Goal: Task Accomplishment & Management: Use online tool/utility

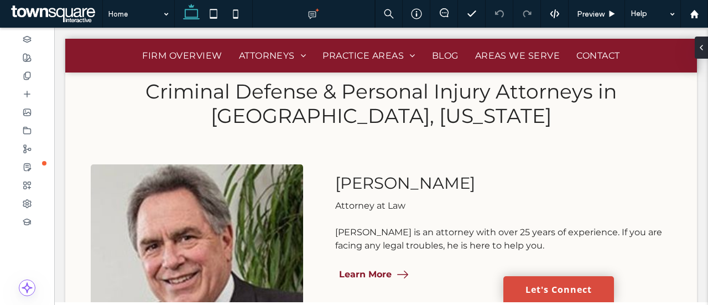
scroll to position [574, 0]
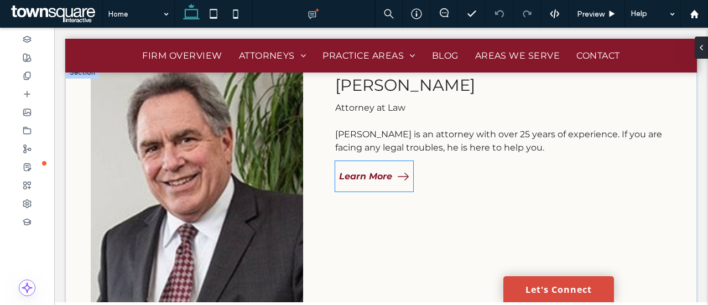
click at [355, 180] on span "Learn More" at bounding box center [365, 176] width 53 height 11
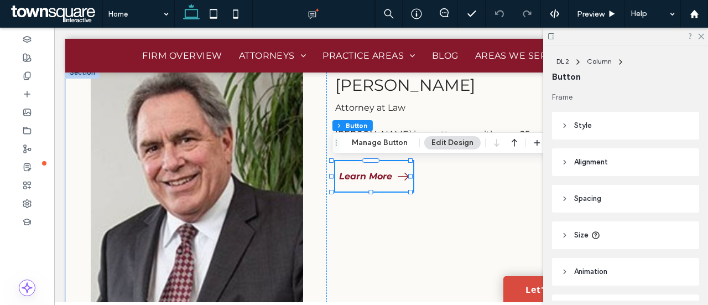
type input "**"
click at [404, 140] on button "Manage Button" at bounding box center [380, 142] width 70 height 13
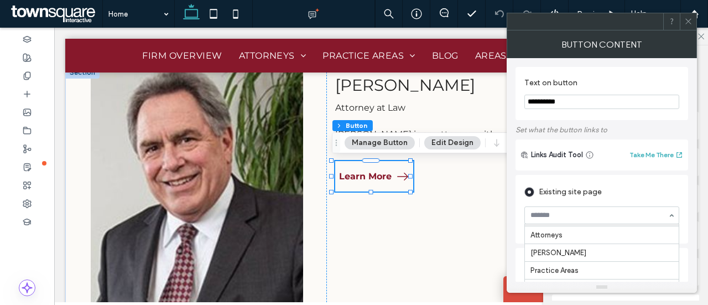
scroll to position [37, 0]
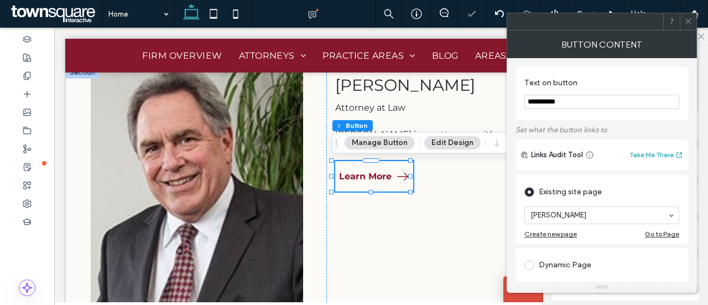
click at [686, 23] on icon at bounding box center [688, 21] width 8 height 8
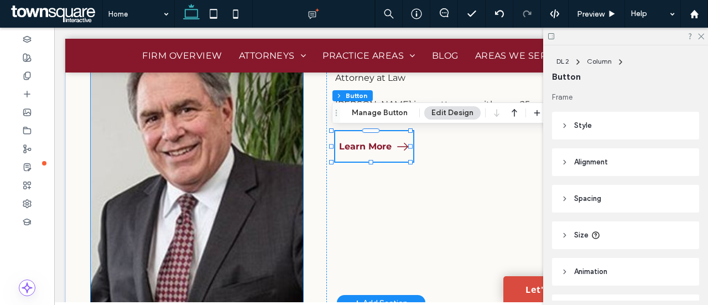
scroll to position [627, 0]
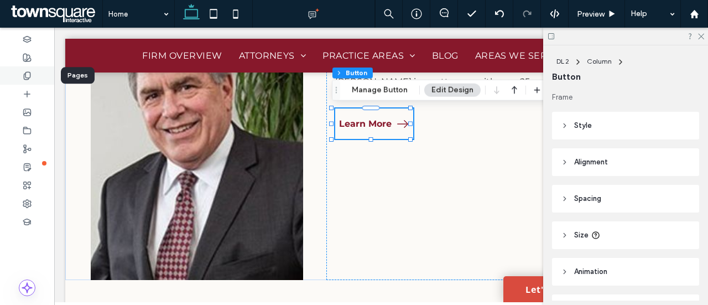
click at [28, 71] on icon at bounding box center [27, 75] width 9 height 9
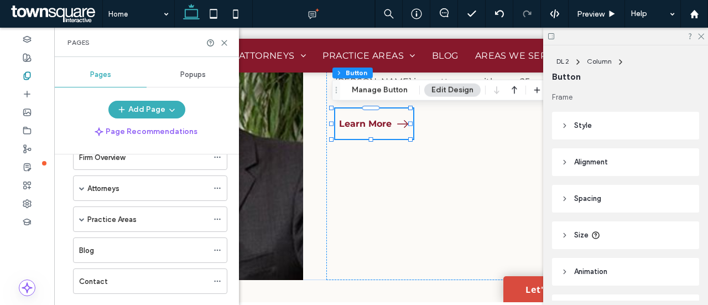
scroll to position [60, 0]
click at [133, 222] on label "Practice Areas" at bounding box center [111, 219] width 49 height 19
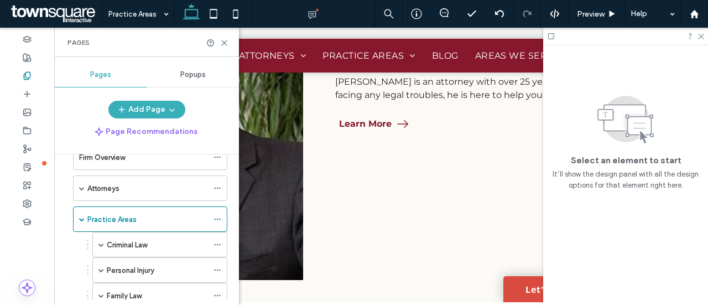
click at [226, 36] on div "Pages" at bounding box center [146, 42] width 185 height 29
click at [702, 37] on use at bounding box center [701, 37] width 6 height 6
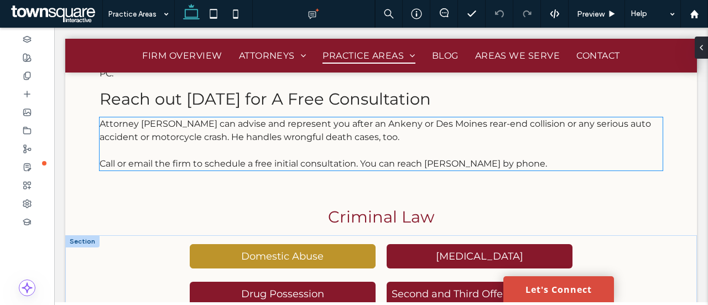
scroll to position [981, 0]
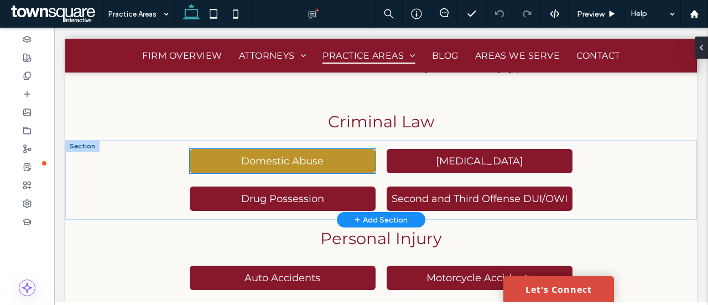
click at [290, 149] on link "Domestic Abuse" at bounding box center [283, 161] width 186 height 24
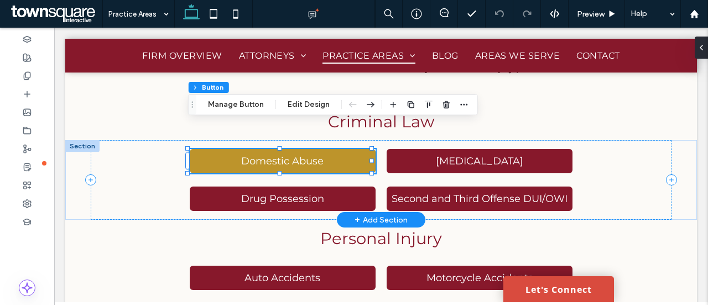
type input "**"
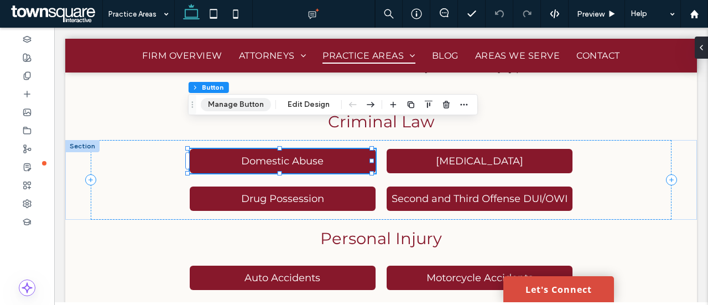
click at [254, 102] on button "Manage Button" at bounding box center [236, 104] width 70 height 13
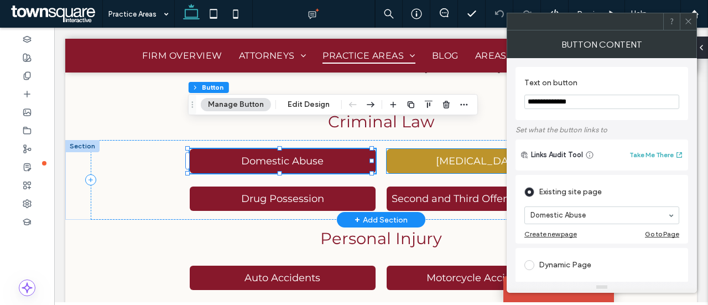
click at [417, 149] on link "[MEDICAL_DATA]" at bounding box center [480, 161] width 186 height 24
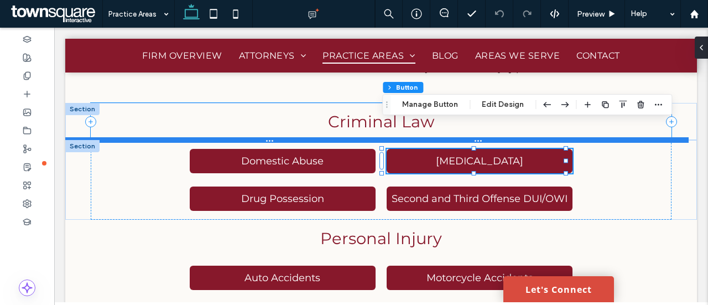
type input "**"
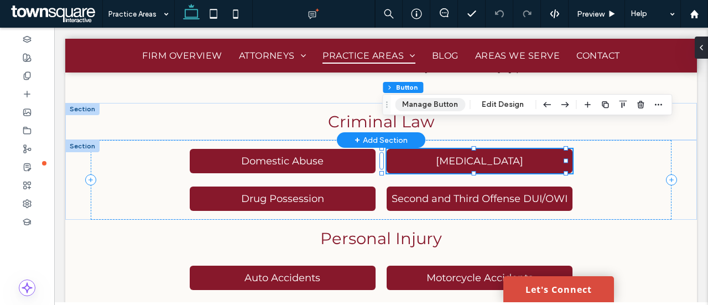
drag, startPoint x: 418, startPoint y: 104, endPoint x: 295, endPoint y: 114, distance: 123.2
click at [418, 104] on button "Manage Button" at bounding box center [430, 104] width 70 height 13
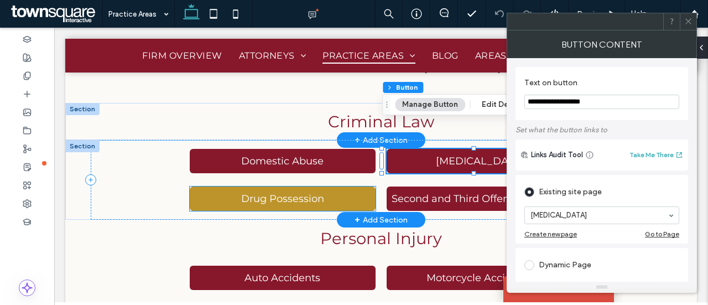
click at [309, 192] on span "Drug Possession" at bounding box center [282, 198] width 83 height 12
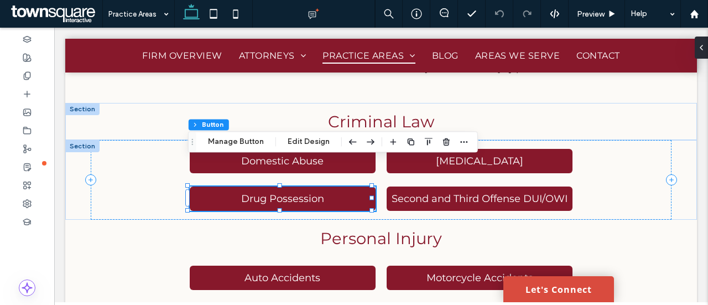
type input "**"
click at [241, 141] on button "Manage Button" at bounding box center [236, 141] width 70 height 13
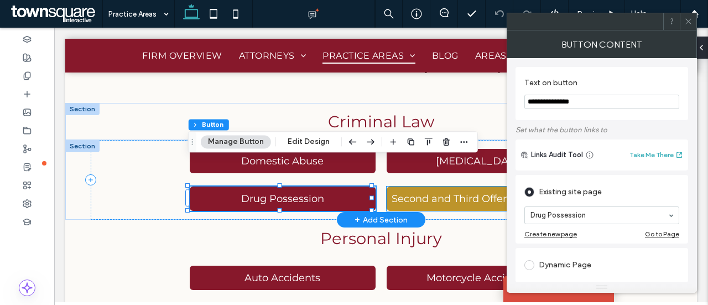
click at [466, 192] on span "Second and Third Offense DUI/OWI" at bounding box center [480, 198] width 176 height 12
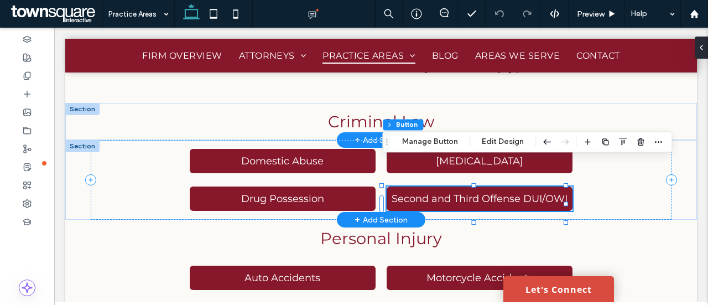
type input "**"
click at [424, 138] on button "Manage Button" at bounding box center [430, 141] width 70 height 13
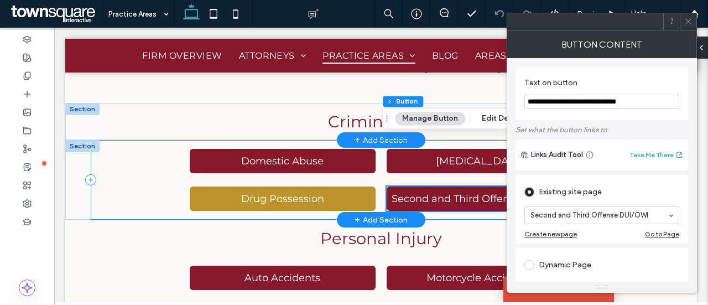
scroll to position [1063, 0]
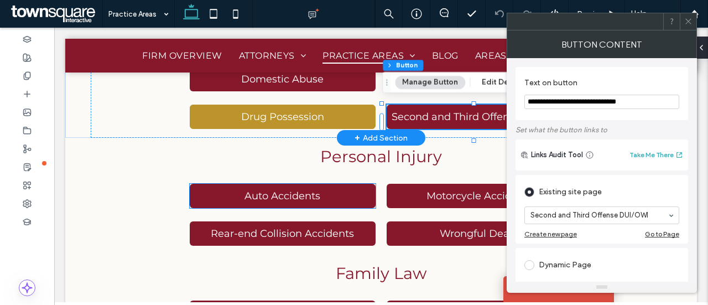
click at [284, 190] on span "Auto Accidents" at bounding box center [282, 196] width 76 height 12
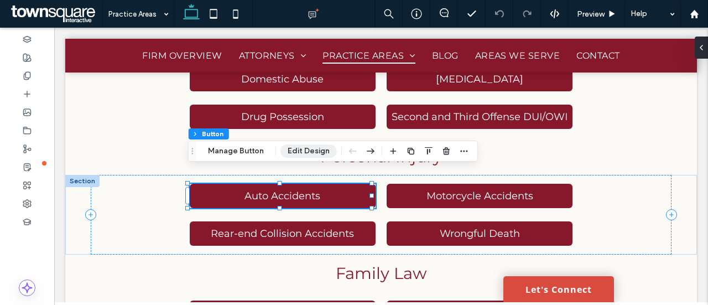
type input "**"
click at [255, 150] on button "Manage Button" at bounding box center [236, 150] width 70 height 13
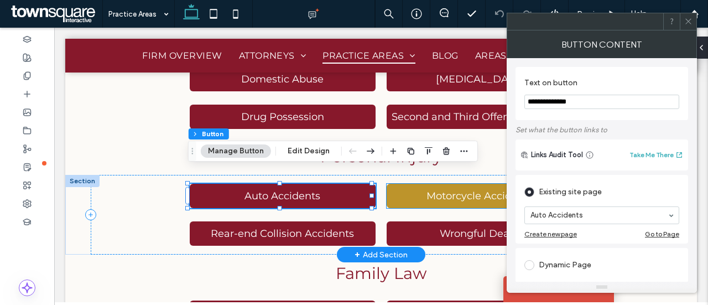
click at [433, 190] on span "Motorcycle Accidents" at bounding box center [479, 196] width 107 height 12
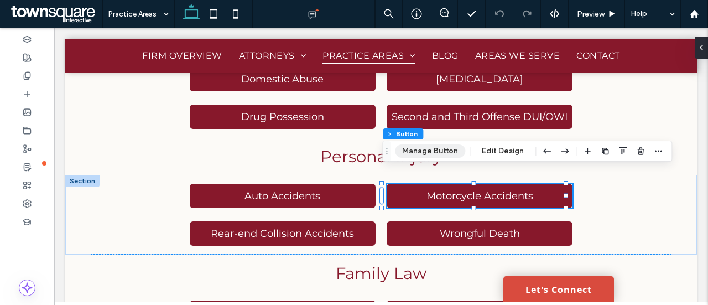
click at [398, 147] on button "Manage Button" at bounding box center [430, 150] width 70 height 13
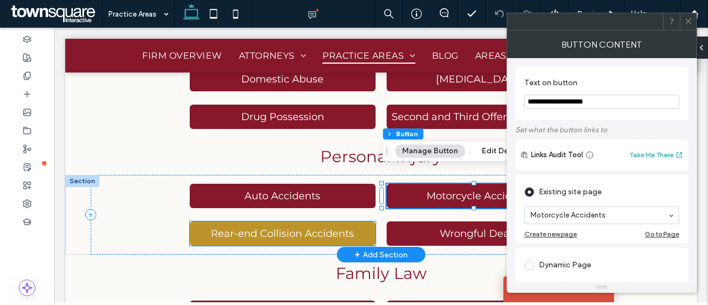
click at [302, 221] on link "Rear-end Collision Accidents" at bounding box center [283, 233] width 186 height 24
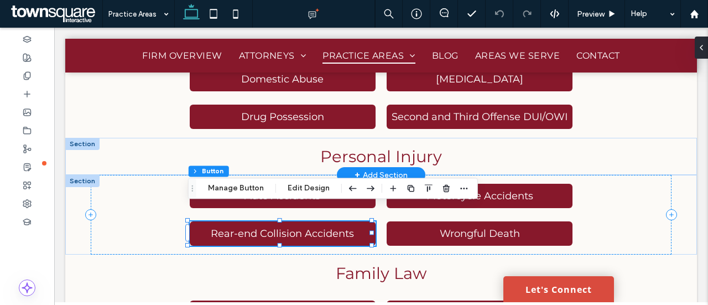
type input "**"
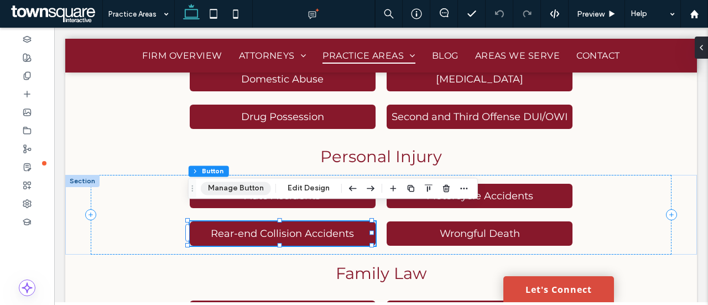
drag, startPoint x: 241, startPoint y: 184, endPoint x: 297, endPoint y: 184, distance: 55.9
click at [241, 184] on button "Manage Button" at bounding box center [236, 187] width 70 height 13
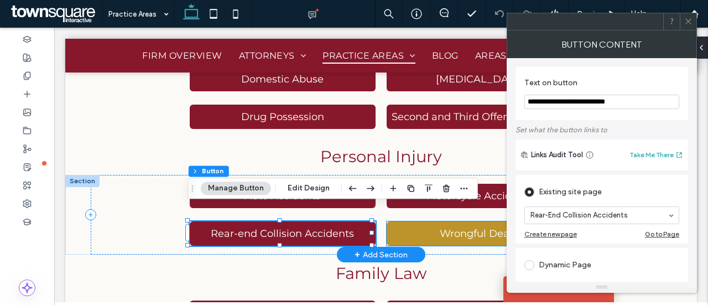
click at [451, 227] on span "Wrongful Death" at bounding box center [480, 233] width 80 height 12
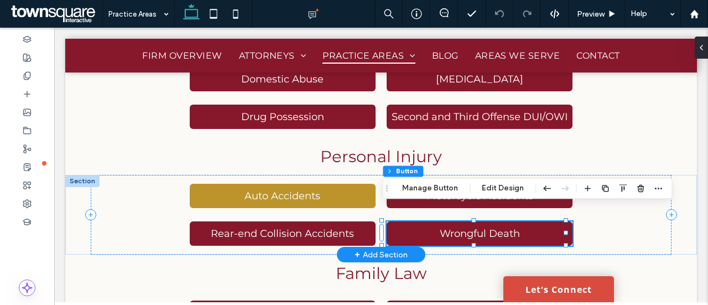
type input "**"
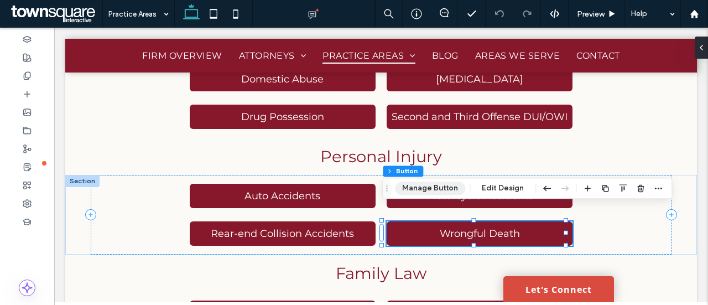
click at [432, 191] on button "Manage Button" at bounding box center [430, 187] width 70 height 13
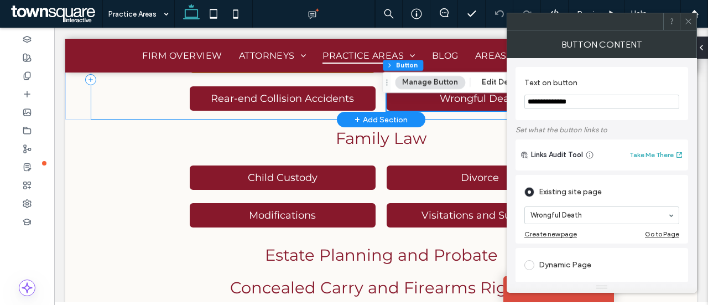
scroll to position [1199, 0]
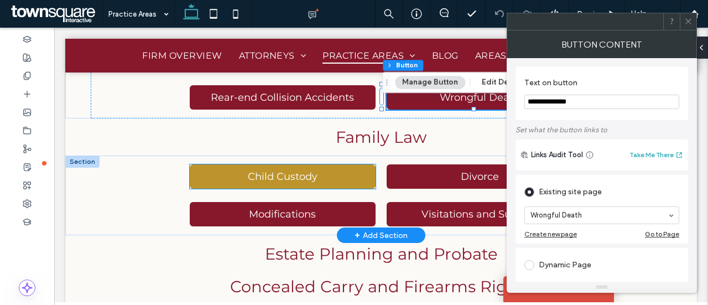
click at [276, 170] on span "Child Custody" at bounding box center [283, 176] width 70 height 12
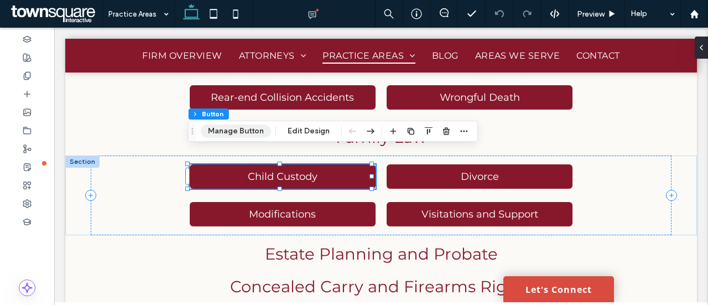
click at [237, 135] on button "Manage Button" at bounding box center [236, 130] width 70 height 13
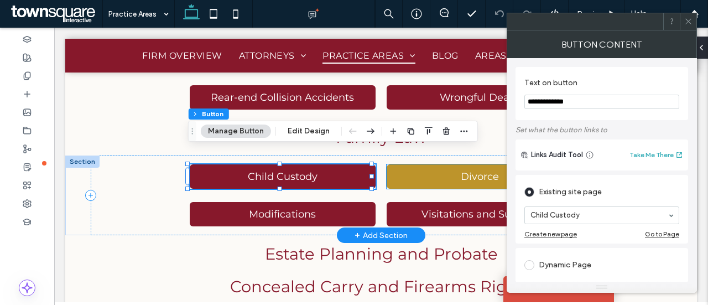
click at [467, 170] on span "Divorce" at bounding box center [480, 176] width 38 height 12
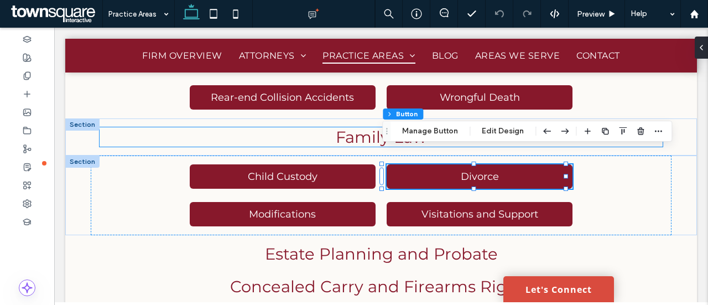
type input "**"
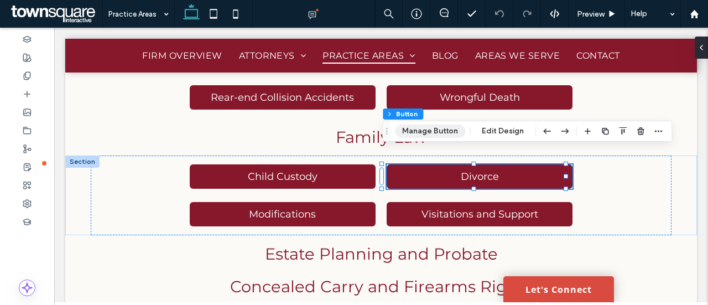
click at [414, 128] on button "Manage Button" at bounding box center [430, 130] width 70 height 13
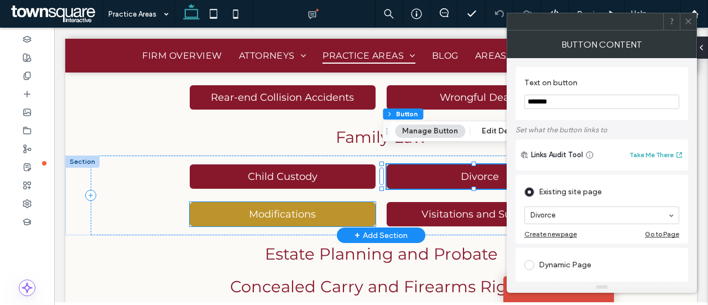
click at [291, 208] on span "Modifications" at bounding box center [282, 214] width 67 height 12
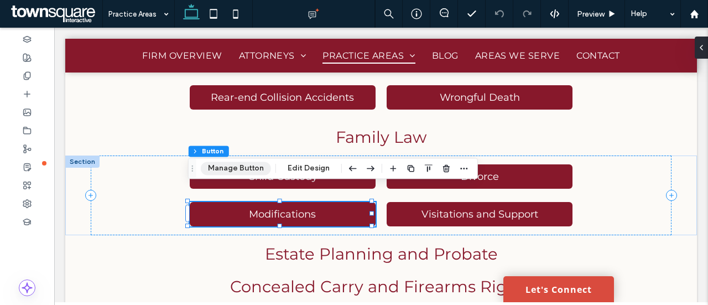
click at [240, 171] on button "Manage Button" at bounding box center [236, 167] width 70 height 13
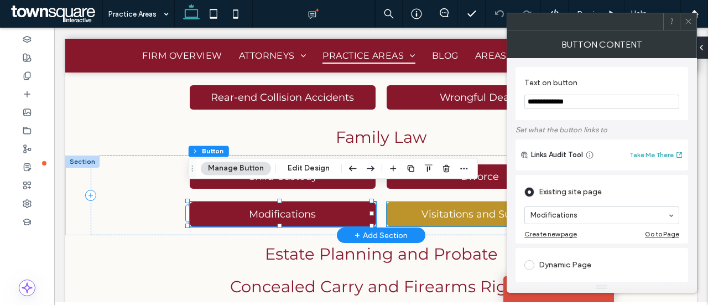
click at [441, 208] on span "Visitations and Support" at bounding box center [479, 214] width 117 height 12
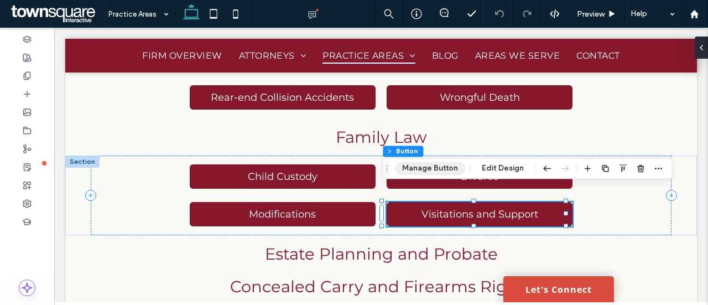
click at [443, 166] on button "Manage Button" at bounding box center [430, 167] width 70 height 13
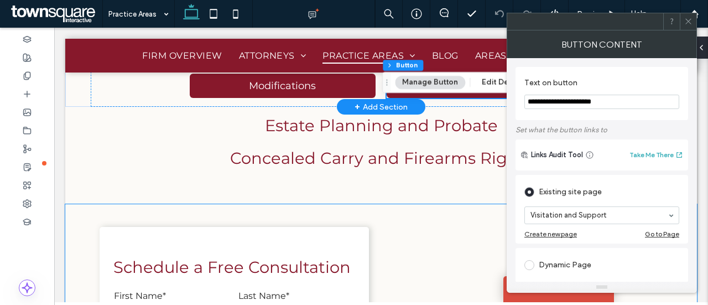
scroll to position [1291, 0]
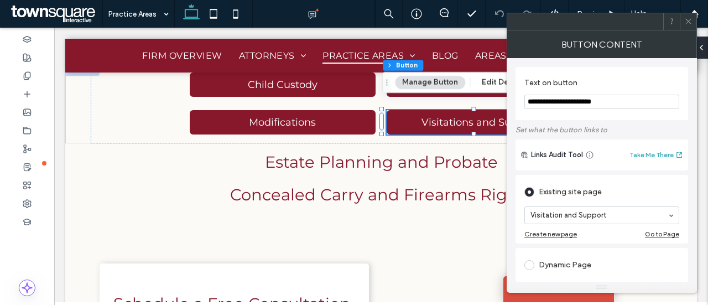
click at [690, 15] on span at bounding box center [688, 21] width 8 height 17
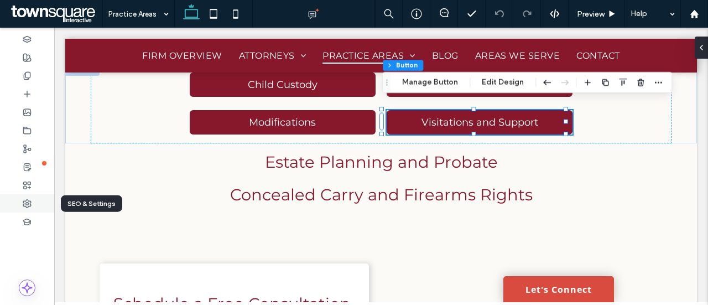
click at [32, 202] on div at bounding box center [27, 203] width 54 height 18
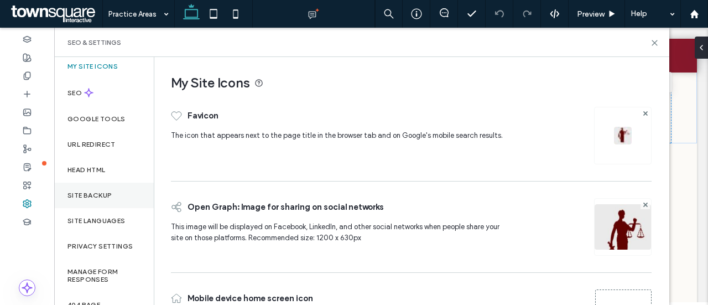
scroll to position [5, 0]
click at [654, 43] on use at bounding box center [654, 42] width 5 height 5
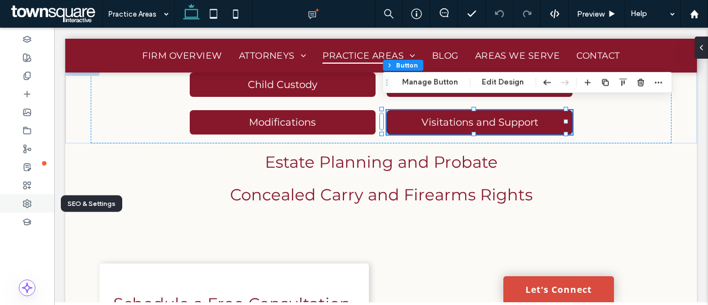
click at [29, 197] on div at bounding box center [27, 203] width 54 height 18
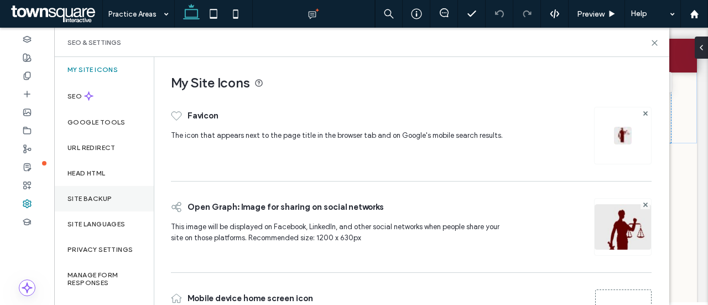
click at [98, 201] on label "Site Backup" at bounding box center [89, 199] width 44 height 8
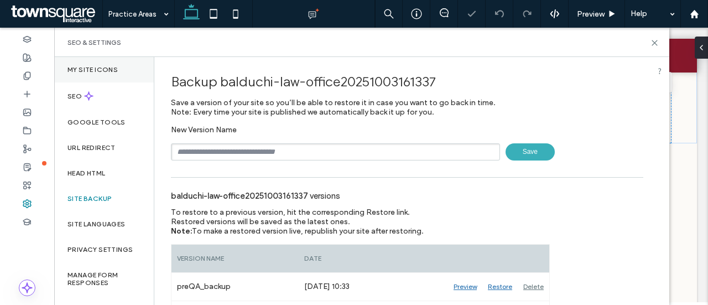
click at [91, 71] on label "My Site Icons" at bounding box center [92, 70] width 50 height 8
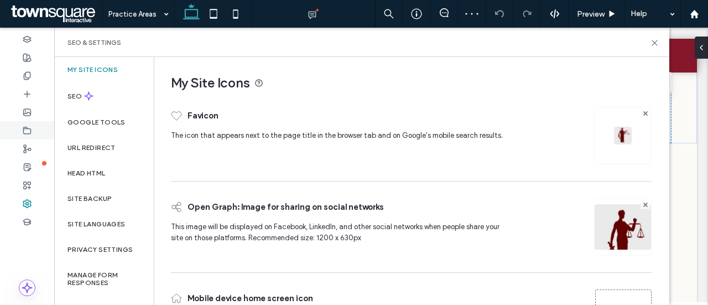
click at [37, 129] on div at bounding box center [27, 130] width 54 height 18
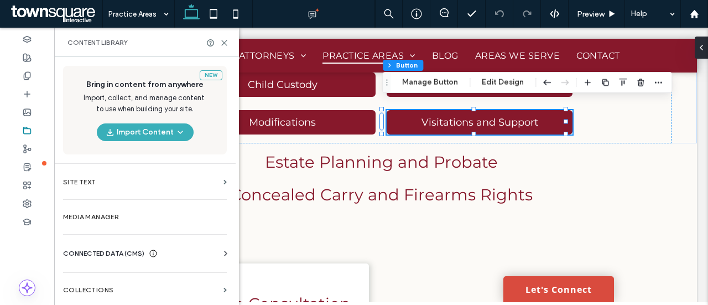
click at [133, 252] on span "CONNECTED DATA (CMS)" at bounding box center [103, 253] width 81 height 11
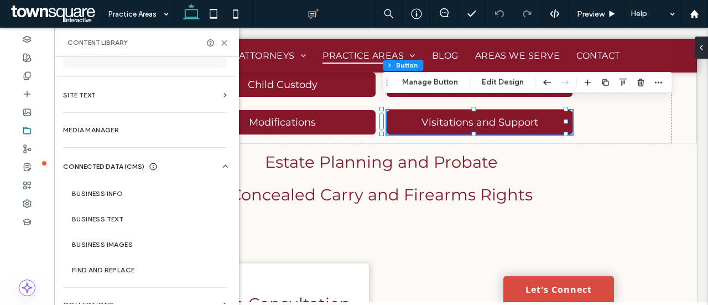
scroll to position [87, 0]
click at [113, 195] on label "Business Info" at bounding box center [147, 193] width 150 height 8
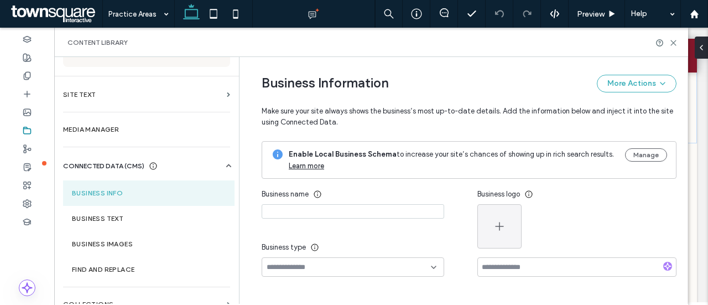
type input "**********"
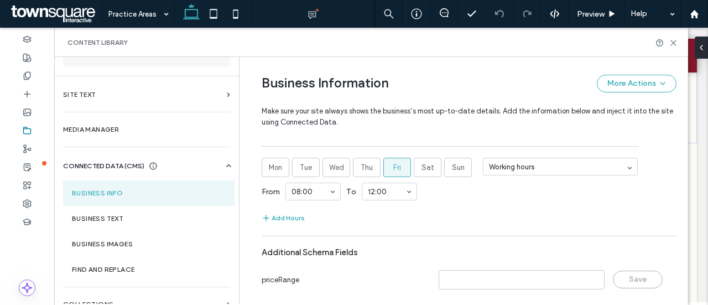
scroll to position [760, 0]
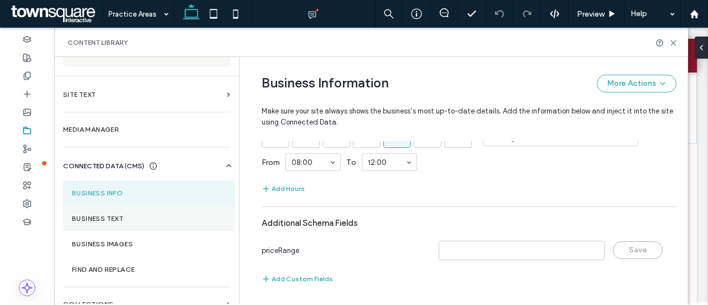
click at [149, 217] on label "Business Text" at bounding box center [149, 219] width 154 height 8
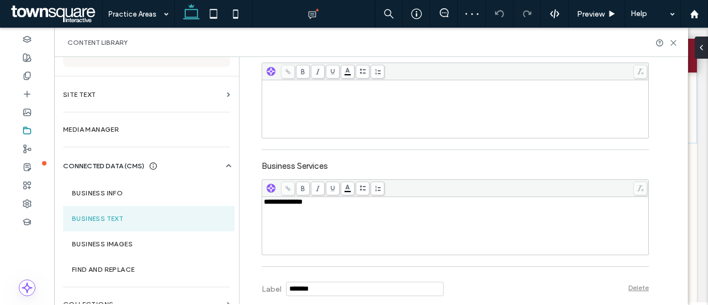
scroll to position [559, 0]
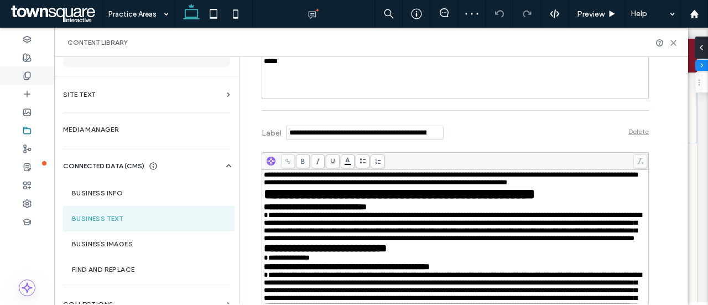
click at [14, 78] on div at bounding box center [27, 75] width 54 height 18
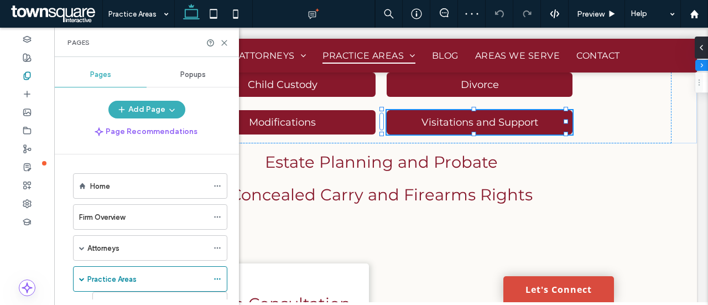
type input "**"
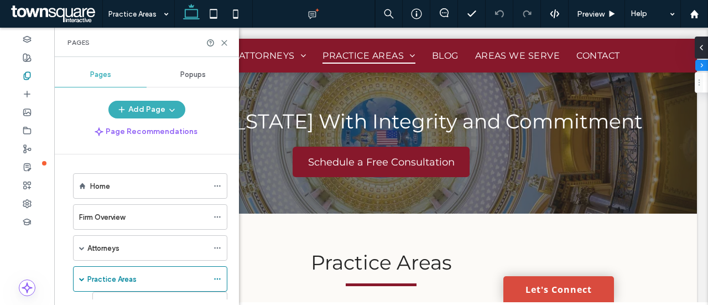
scroll to position [1302, 0]
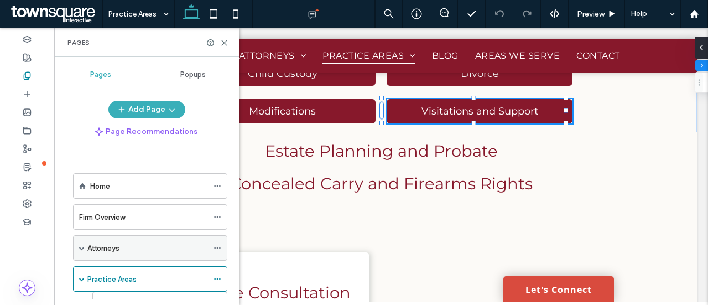
click at [83, 247] on span at bounding box center [82, 248] width 6 height 6
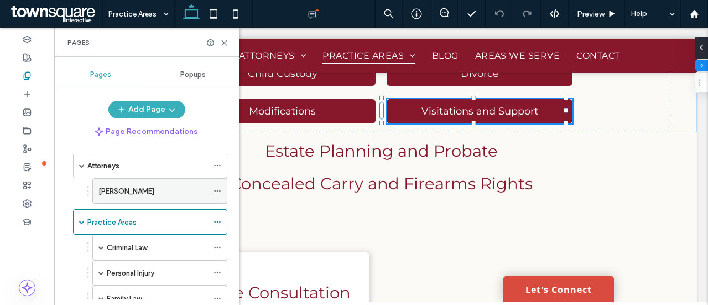
click at [218, 187] on icon at bounding box center [217, 191] width 8 height 8
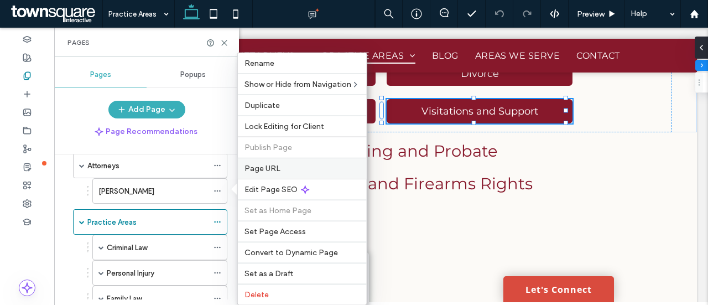
click at [259, 164] on span "Page URL" at bounding box center [262, 168] width 36 height 9
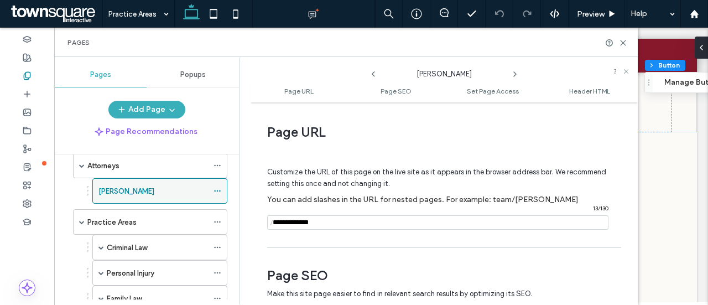
scroll to position [149, 0]
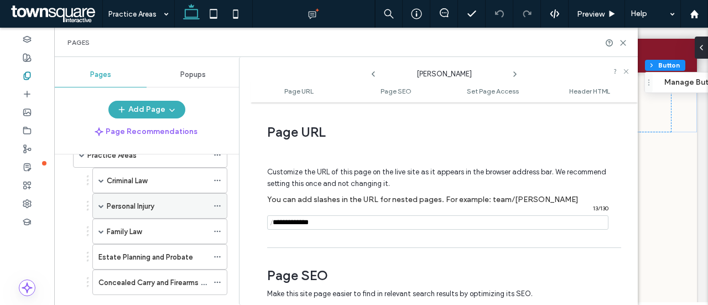
click at [99, 203] on span at bounding box center [101, 206] width 6 height 6
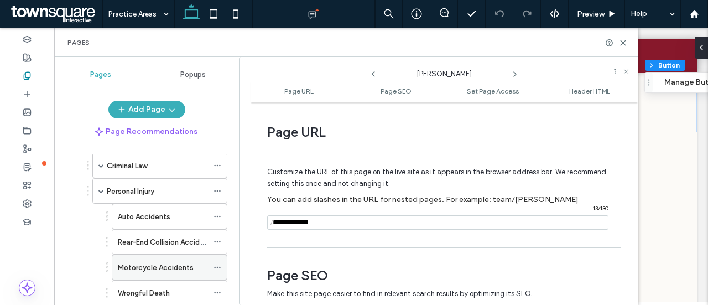
click at [215, 264] on icon at bounding box center [217, 267] width 8 height 8
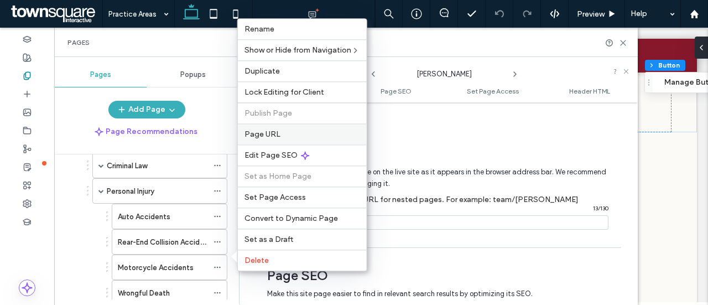
click at [263, 136] on span "Page URL" at bounding box center [262, 133] width 36 height 9
